Goal: Information Seeking & Learning: Learn about a topic

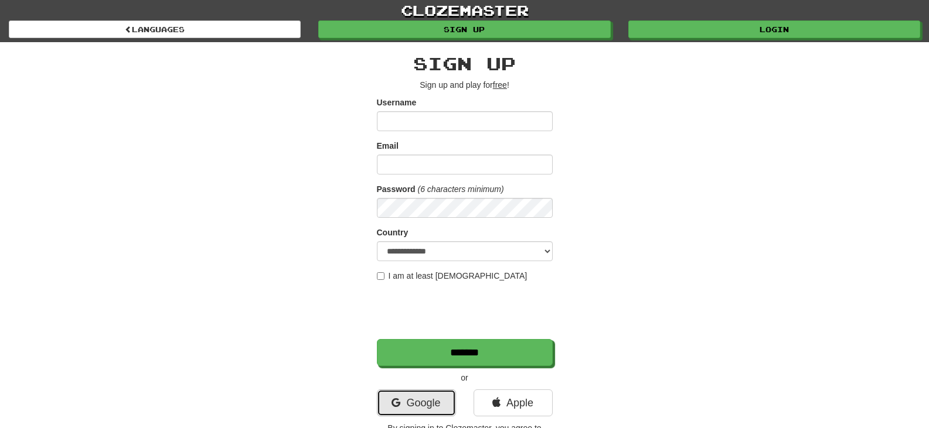
click at [395, 409] on link "Google" at bounding box center [416, 403] width 79 height 27
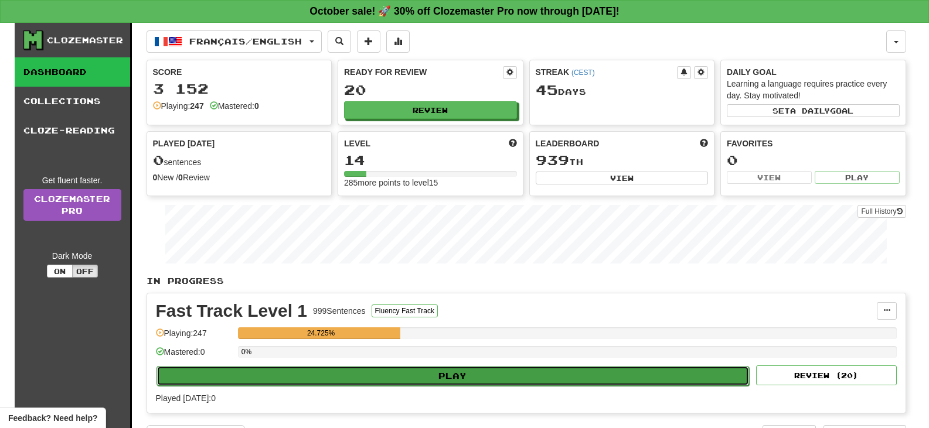
click at [446, 375] on button "Play" at bounding box center [452, 376] width 593 height 20
select select "**"
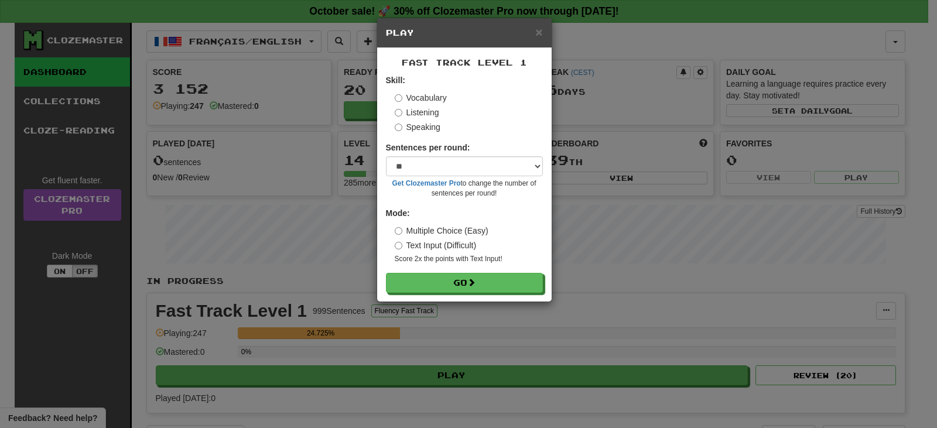
click at [466, 304] on div "× Play Fast Track Level 1 Skill: Vocabulary Listening Speaking Sentences per ro…" at bounding box center [468, 214] width 937 height 428
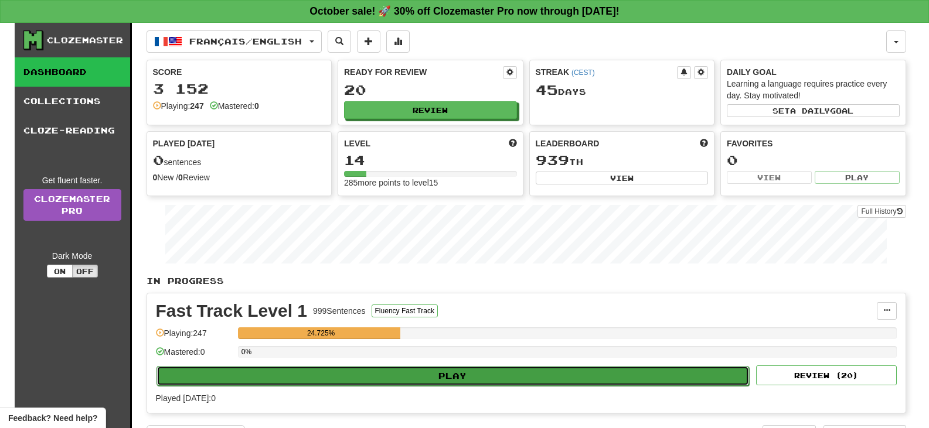
click at [453, 374] on button "Play" at bounding box center [452, 376] width 593 height 20
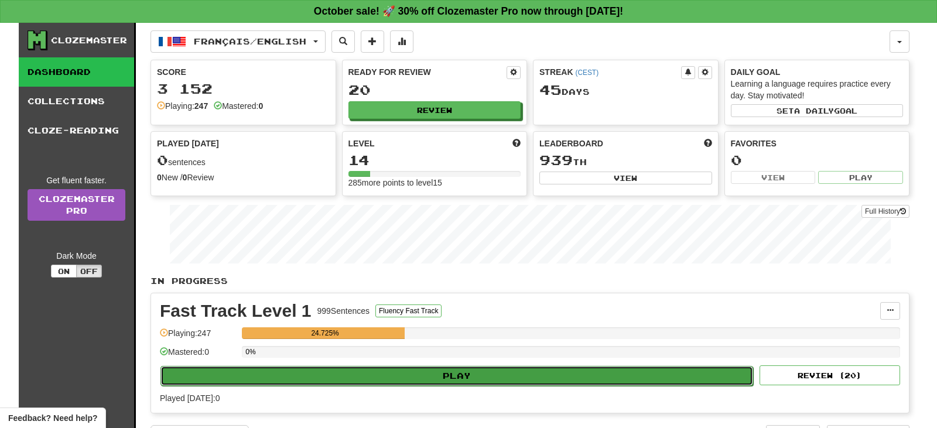
select select "**"
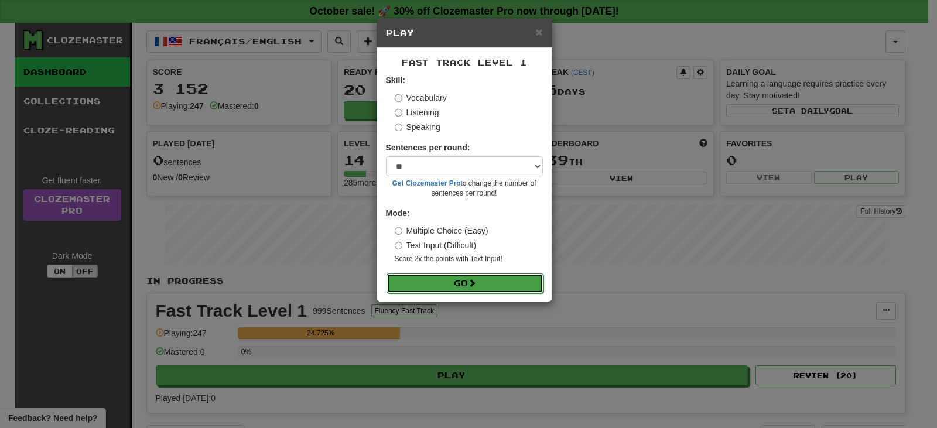
click at [462, 284] on button "Go" at bounding box center [465, 284] width 157 height 20
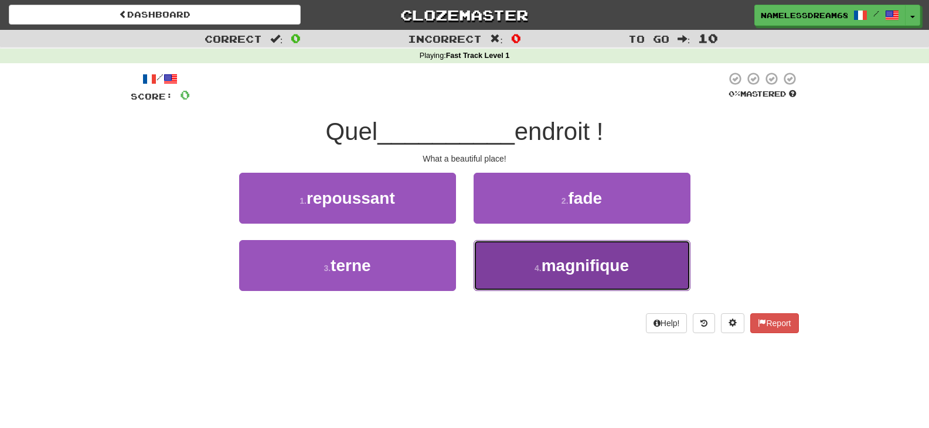
click at [494, 291] on button "4 . magnifique" at bounding box center [581, 265] width 217 height 51
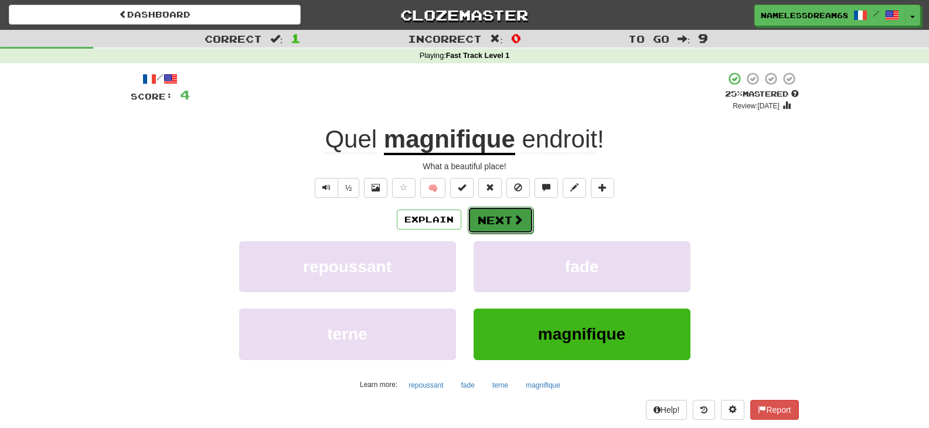
click at [500, 227] on button "Next" at bounding box center [501, 220] width 66 height 27
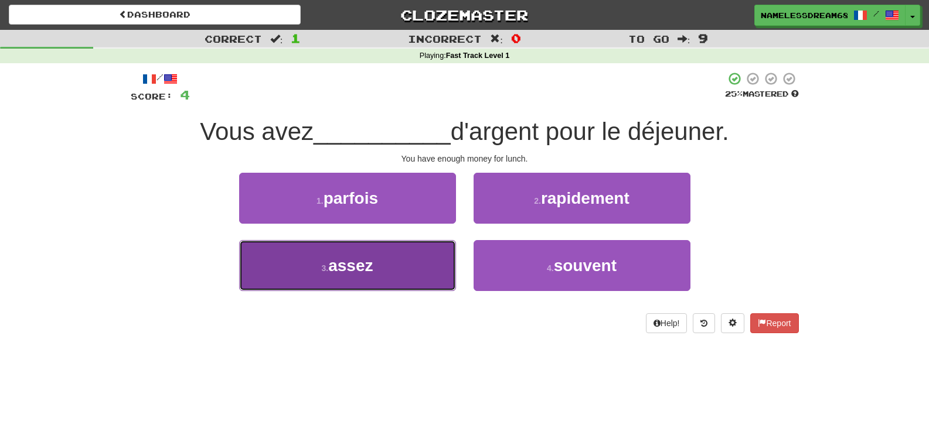
click at [431, 264] on button "3 . assez" at bounding box center [347, 265] width 217 height 51
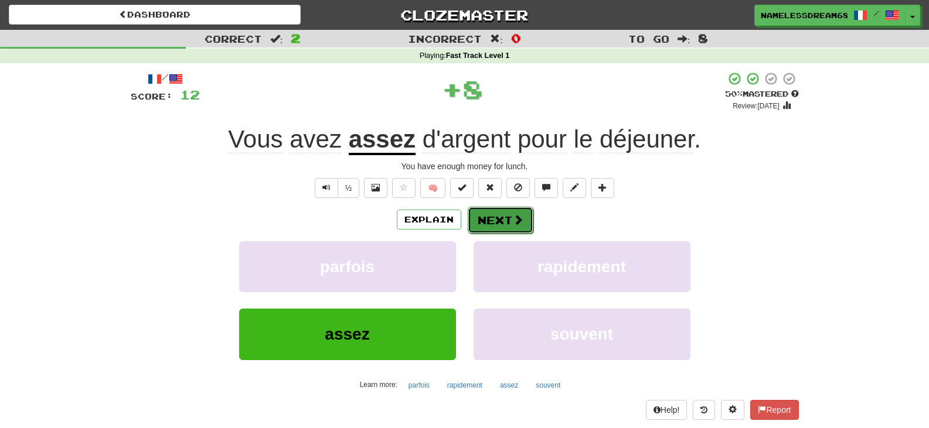
click at [495, 227] on button "Next" at bounding box center [501, 220] width 66 height 27
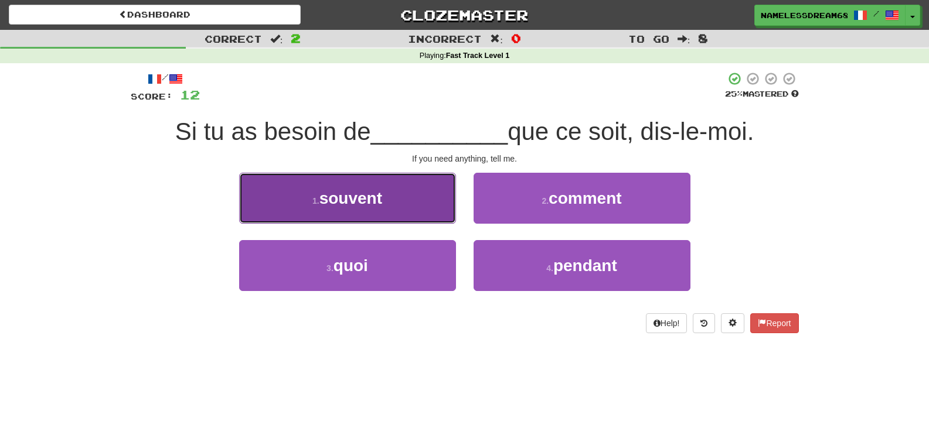
click at [435, 219] on button "1 . souvent" at bounding box center [347, 198] width 217 height 51
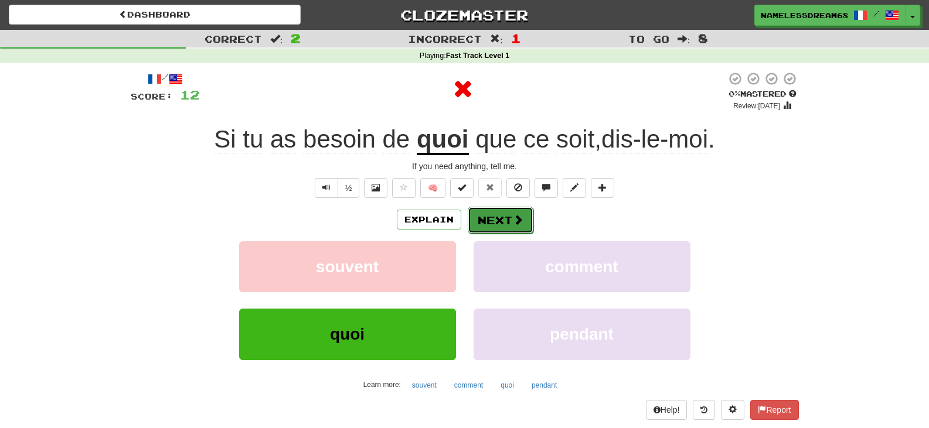
click at [487, 227] on button "Next" at bounding box center [501, 220] width 66 height 27
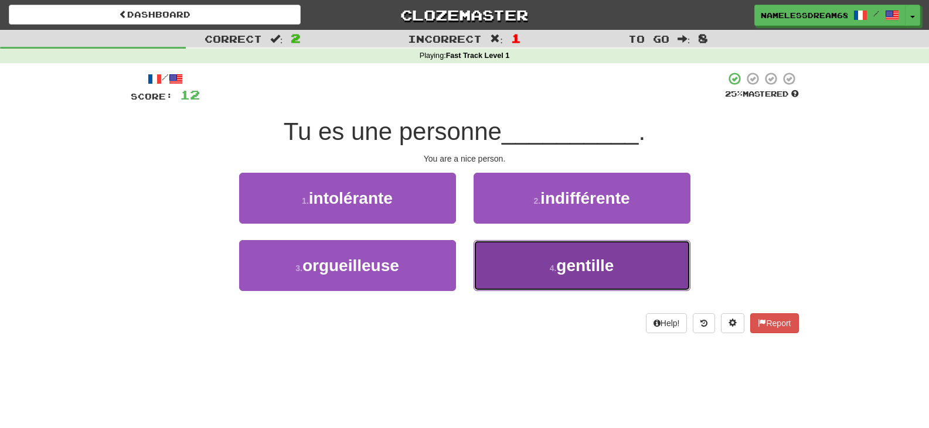
click at [506, 266] on button "4 . gentille" at bounding box center [581, 265] width 217 height 51
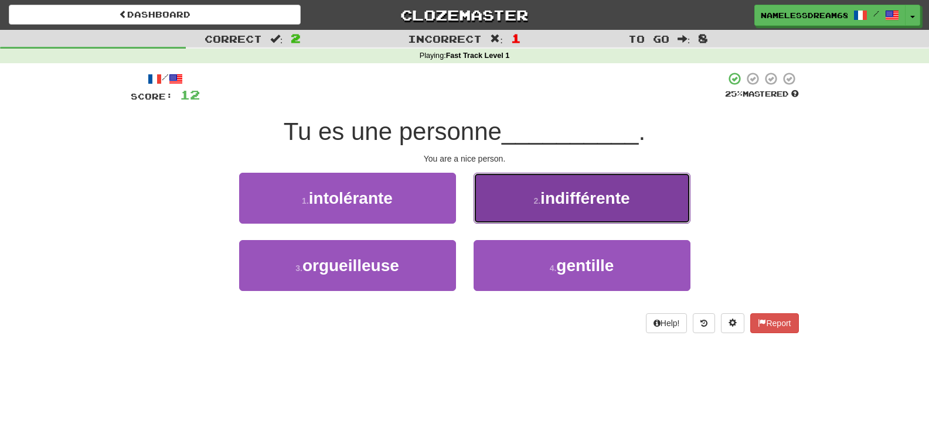
click at [506, 224] on button "2 . indifférente" at bounding box center [581, 198] width 217 height 51
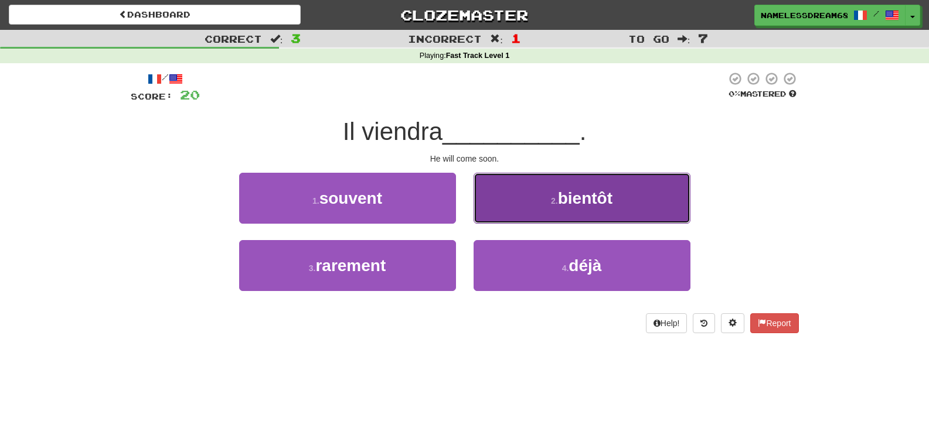
click at [502, 212] on button "2 . bientôt" at bounding box center [581, 198] width 217 height 51
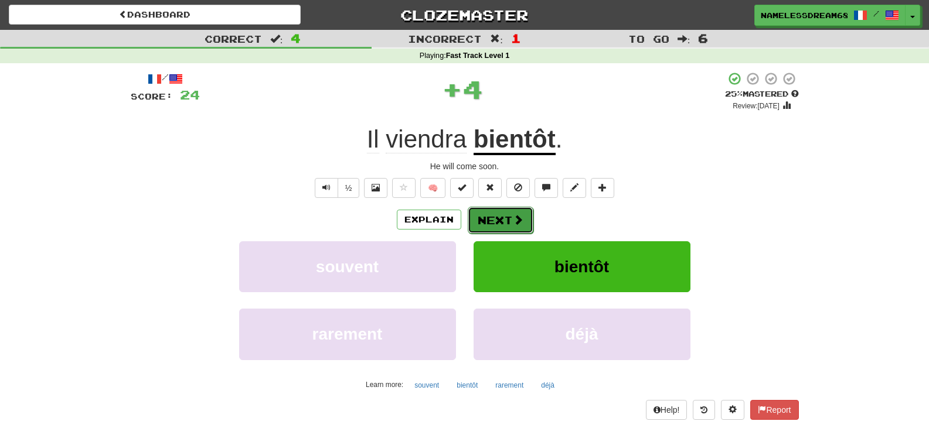
click at [488, 219] on button "Next" at bounding box center [501, 220] width 66 height 27
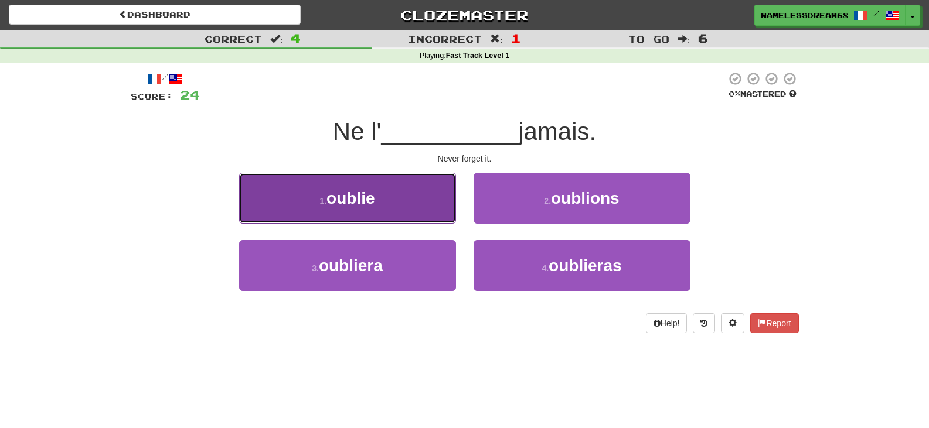
click at [438, 212] on button "1 . oublie" at bounding box center [347, 198] width 217 height 51
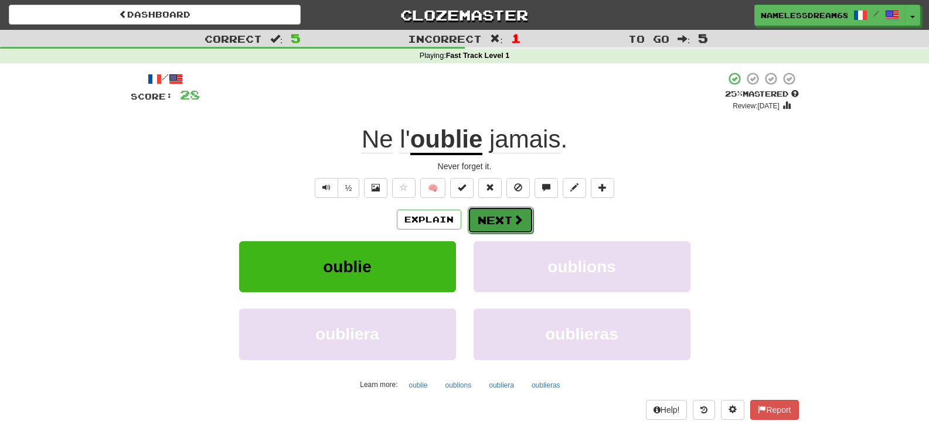
click at [473, 229] on button "Next" at bounding box center [501, 220] width 66 height 27
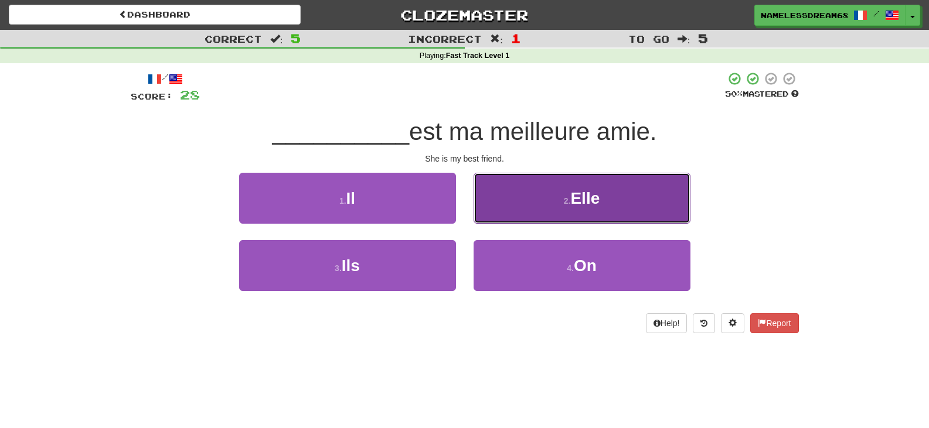
click at [536, 202] on button "2 . Elle" at bounding box center [581, 198] width 217 height 51
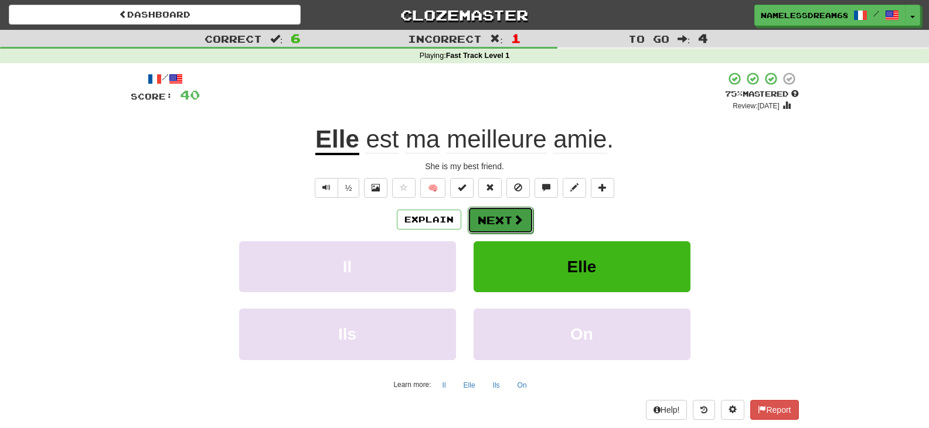
click at [513, 226] on button "Next" at bounding box center [501, 220] width 66 height 27
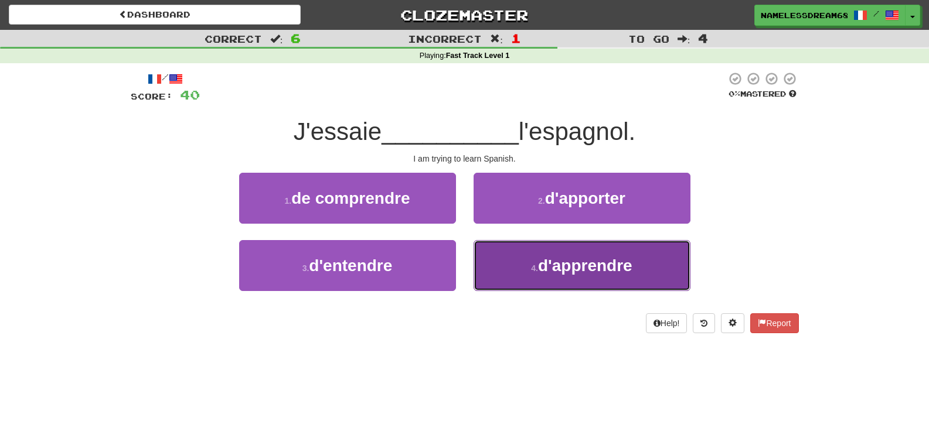
click at [496, 251] on button "4 . d'apprendre" at bounding box center [581, 265] width 217 height 51
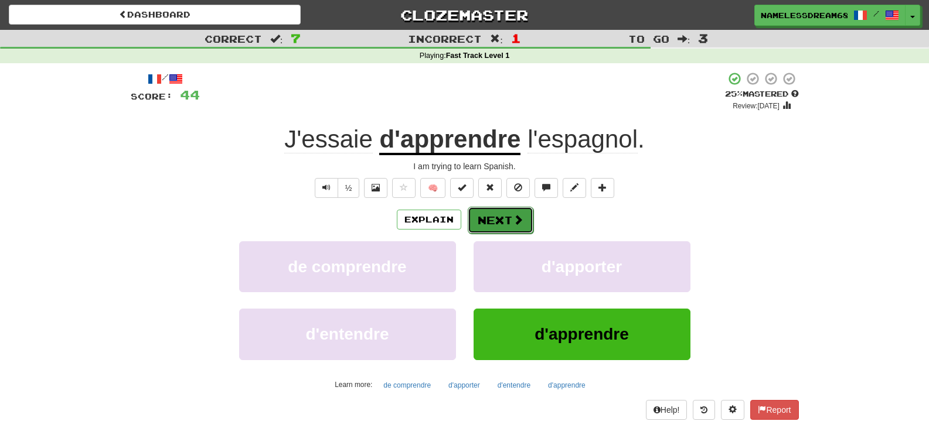
click at [499, 213] on button "Next" at bounding box center [501, 220] width 66 height 27
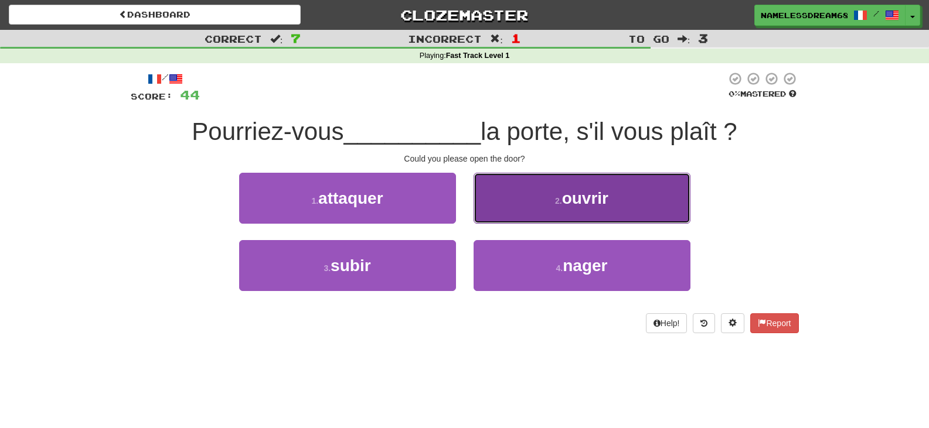
click at [528, 199] on button "2 . ouvrir" at bounding box center [581, 198] width 217 height 51
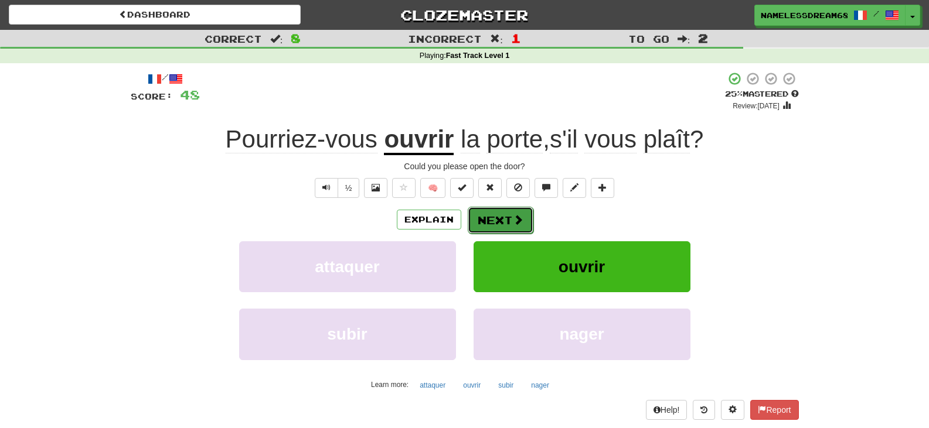
click at [507, 221] on button "Next" at bounding box center [501, 220] width 66 height 27
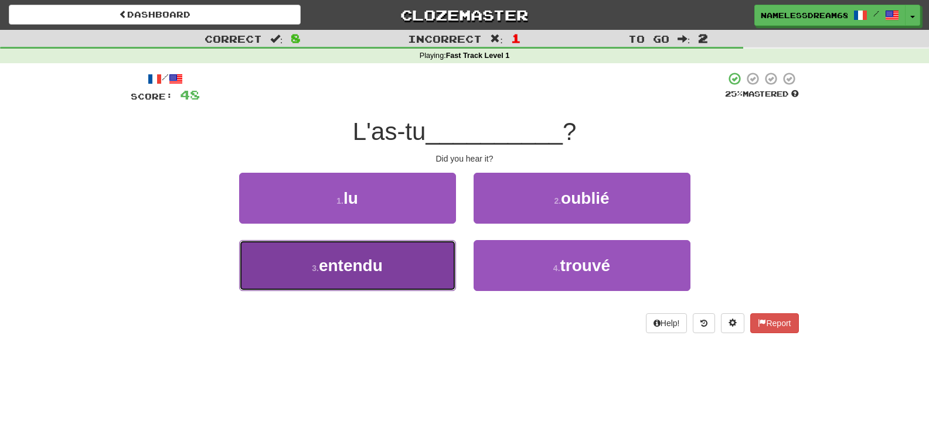
click at [433, 263] on button "3 . entendu" at bounding box center [347, 265] width 217 height 51
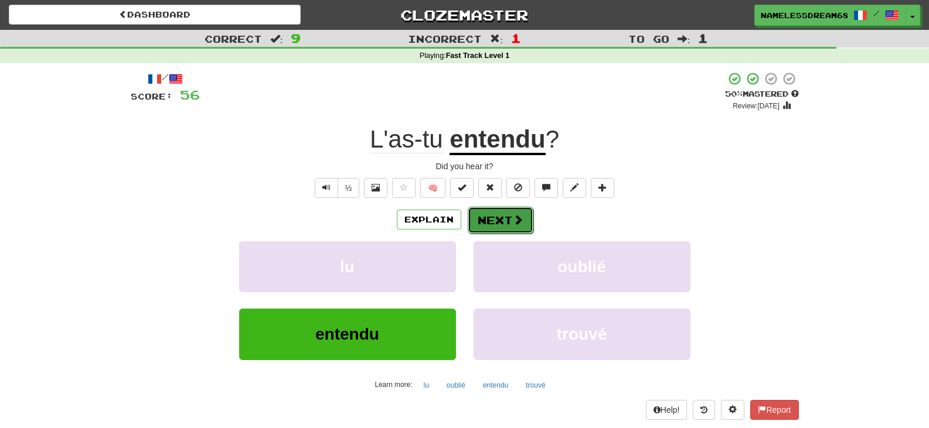
click at [492, 226] on button "Next" at bounding box center [501, 220] width 66 height 27
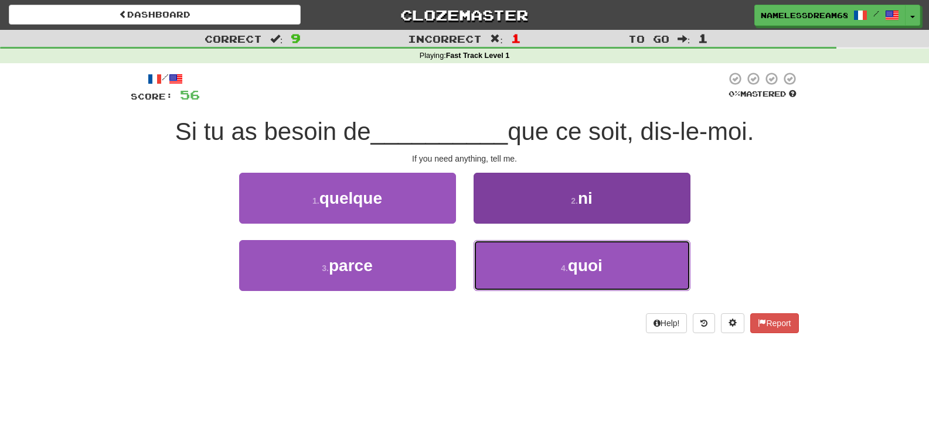
click at [516, 251] on button "4 . quoi" at bounding box center [581, 265] width 217 height 51
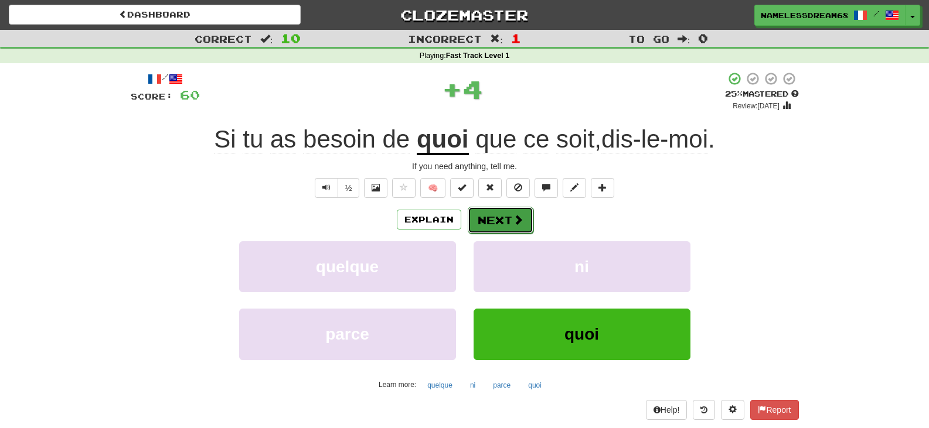
click at [495, 221] on button "Next" at bounding box center [501, 220] width 66 height 27
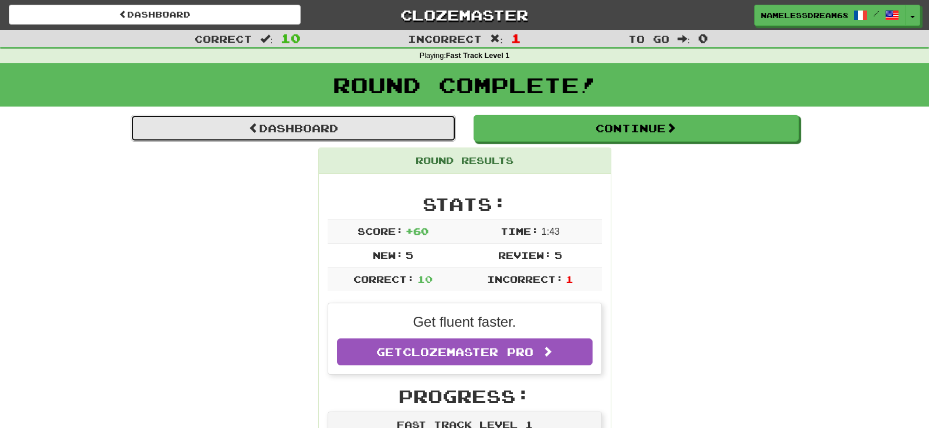
click at [429, 124] on link "Dashboard" at bounding box center [293, 128] width 325 height 27
